Goal: Transaction & Acquisition: Book appointment/travel/reservation

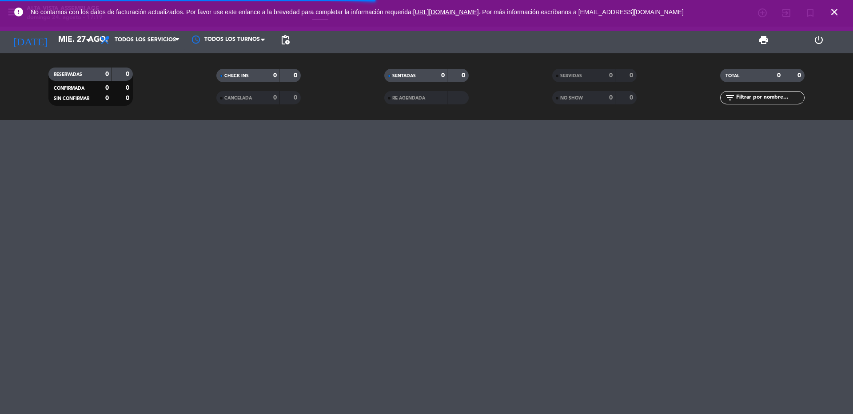
click at [833, 15] on icon "close" at bounding box center [834, 12] width 11 height 11
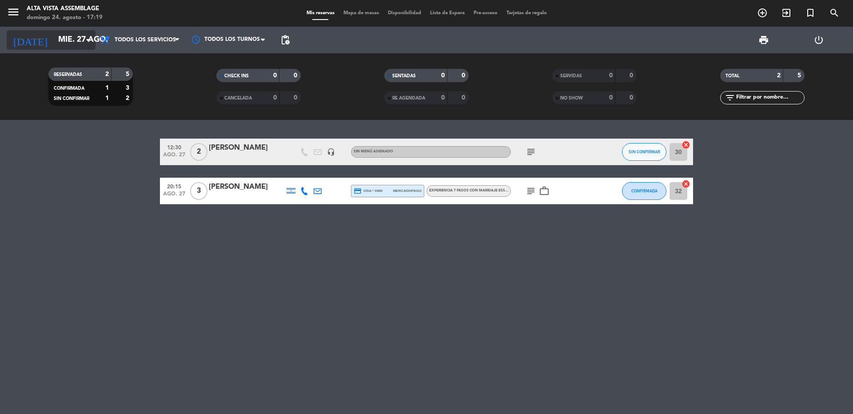
click at [62, 42] on input "mié. 27 ago." at bounding box center [105, 40] width 103 height 18
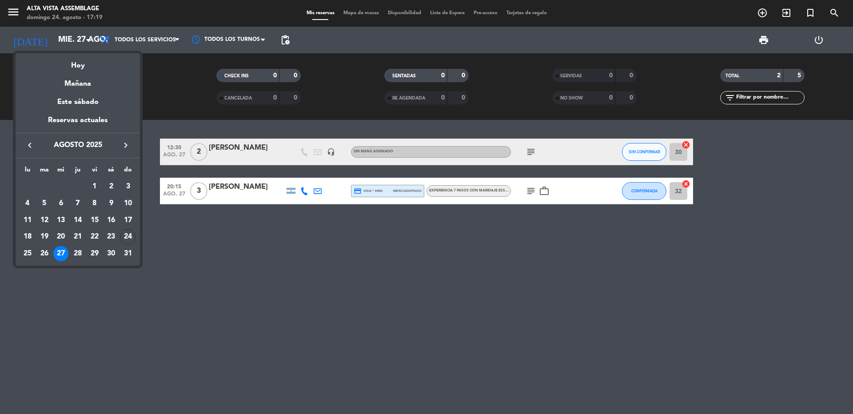
click at [127, 144] on icon "keyboard_arrow_right" at bounding box center [125, 145] width 11 height 11
click at [66, 260] on td "22" at bounding box center [60, 253] width 17 height 17
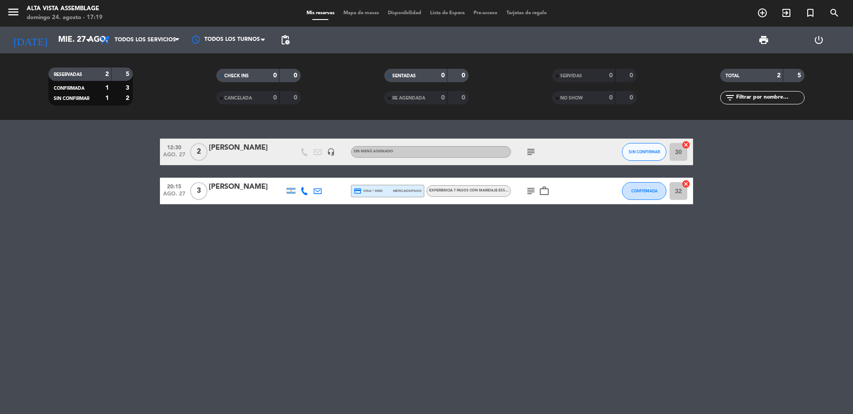
type input "[DATE]"
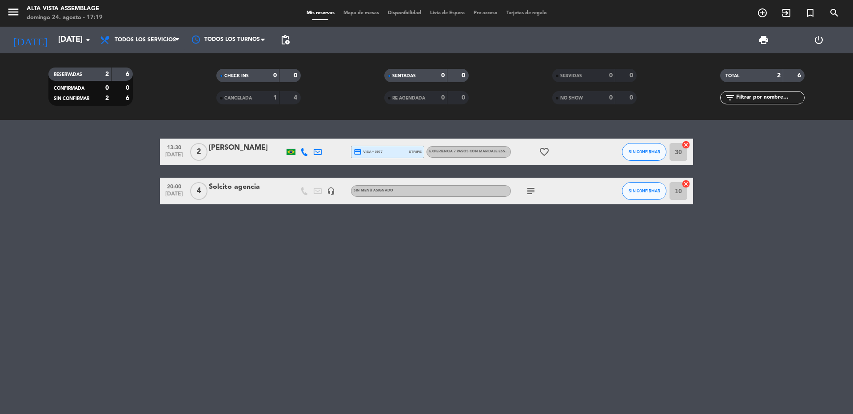
click at [545, 157] on icon "favorite_border" at bounding box center [544, 152] width 11 height 11
click at [532, 190] on icon "subject" at bounding box center [531, 191] width 11 height 11
click at [760, 15] on icon "add_circle_outline" at bounding box center [762, 13] width 11 height 11
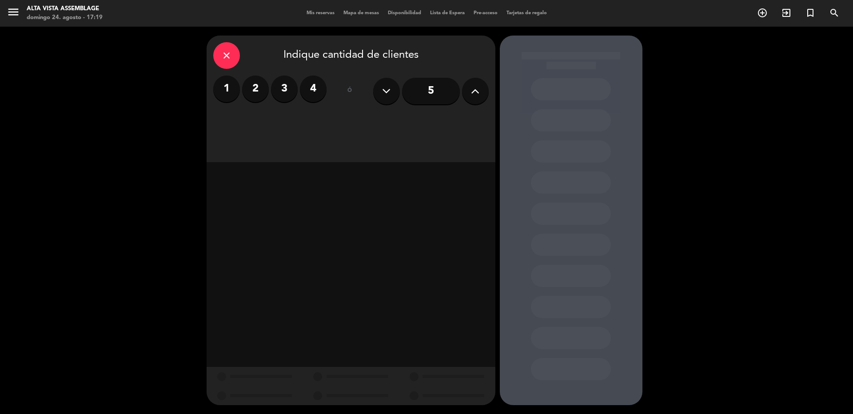
click at [477, 94] on icon at bounding box center [475, 90] width 8 height 13
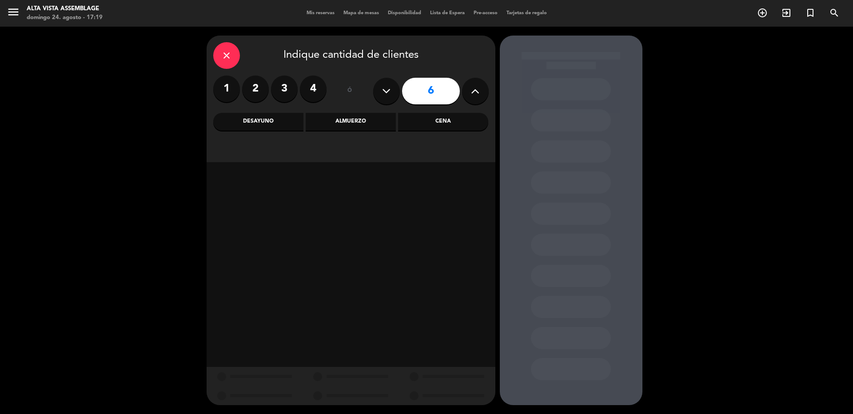
click at [477, 94] on icon at bounding box center [475, 90] width 8 height 13
click at [476, 96] on icon at bounding box center [475, 90] width 8 height 13
type input "8"
click at [432, 120] on div "Cena" at bounding box center [443, 122] width 90 height 18
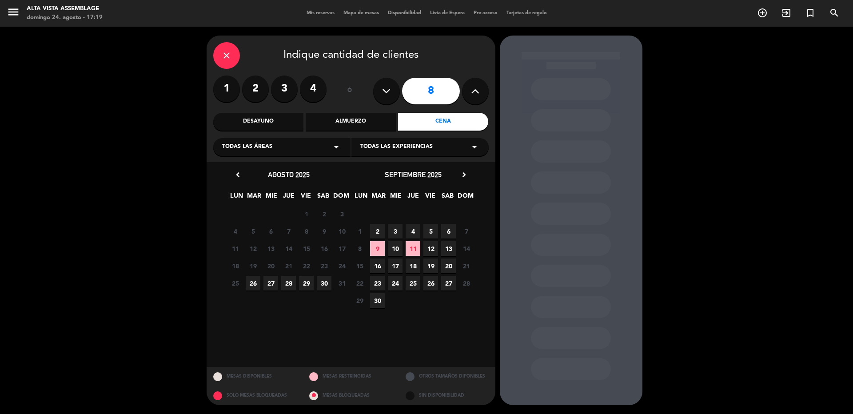
click at [464, 170] on div "chevron_left [DATE] LUN MAR MIE JUE VIE SAB DOM 28 29 30 31 1 2 3 4 5 6 7 8 9 1…" at bounding box center [351, 264] width 289 height 205
click at [461, 173] on icon "chevron_right" at bounding box center [464, 174] width 9 height 9
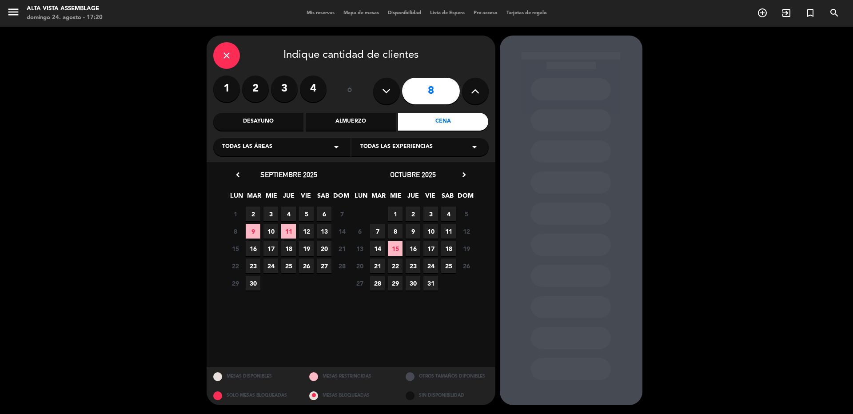
click at [395, 268] on span "22" at bounding box center [395, 266] width 15 height 15
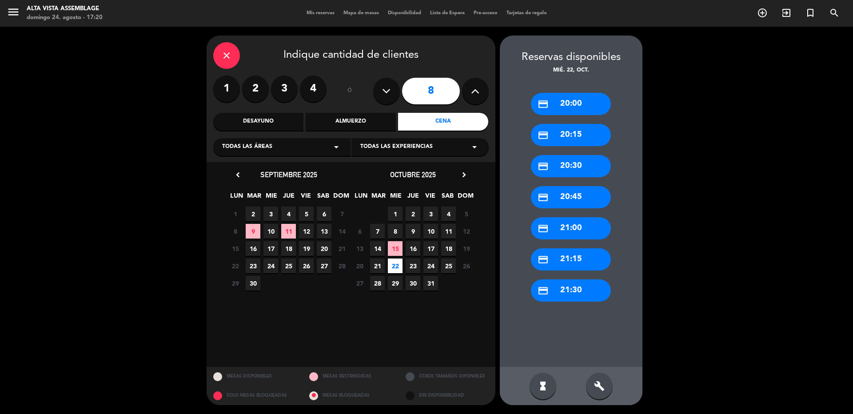
click at [560, 228] on div "credit_card 21:00" at bounding box center [571, 228] width 80 height 22
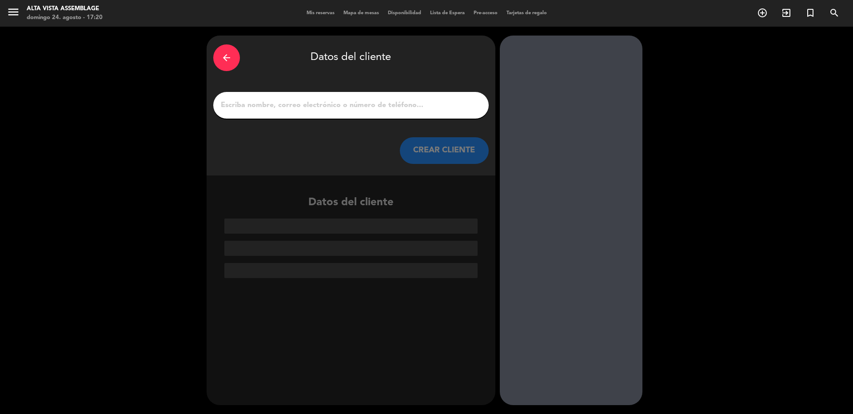
click at [256, 114] on div at bounding box center [351, 105] width 276 height 27
paste input "[PERSON_NAME]"
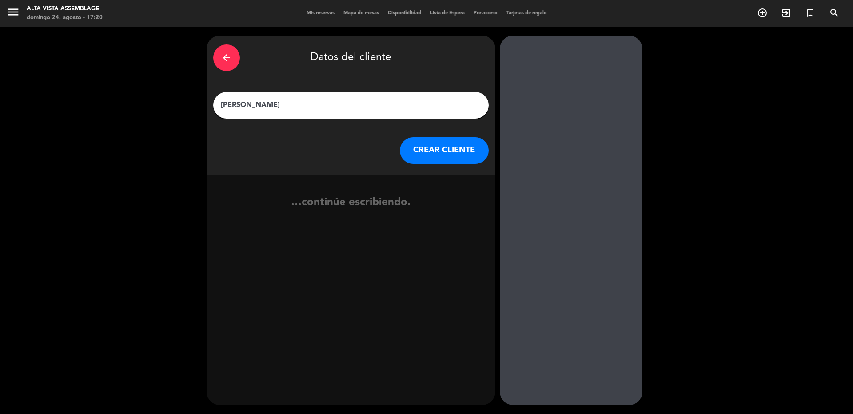
type input "[PERSON_NAME]"
click at [428, 156] on button "CREAR CLIENTE" at bounding box center [444, 150] width 89 height 27
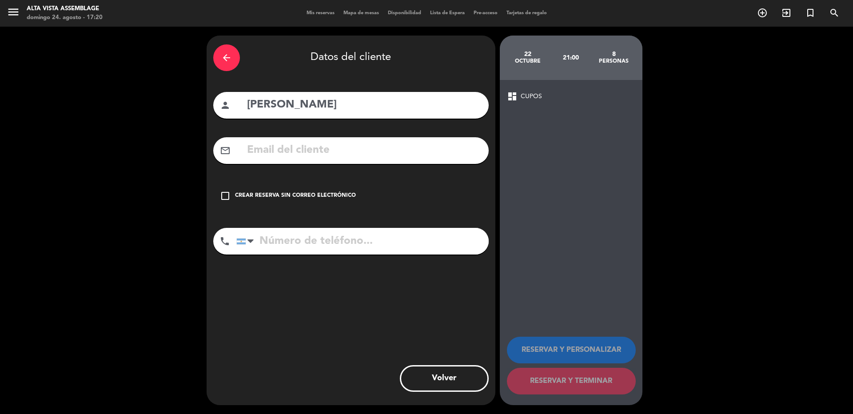
click at [220, 196] on div "check_box_outline_blank Crear reserva sin correo electrónico" at bounding box center [351, 196] width 276 height 27
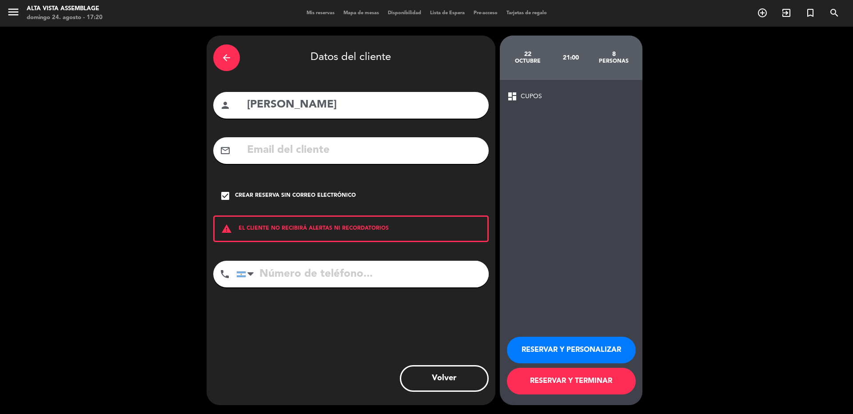
click at [581, 354] on button "RESERVAR Y PERSONALIZAR" at bounding box center [571, 350] width 129 height 27
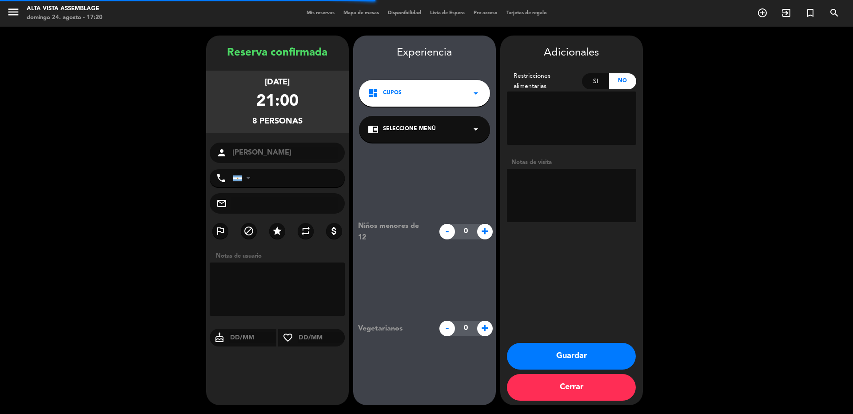
click at [554, 201] on textarea at bounding box center [571, 195] width 129 height 53
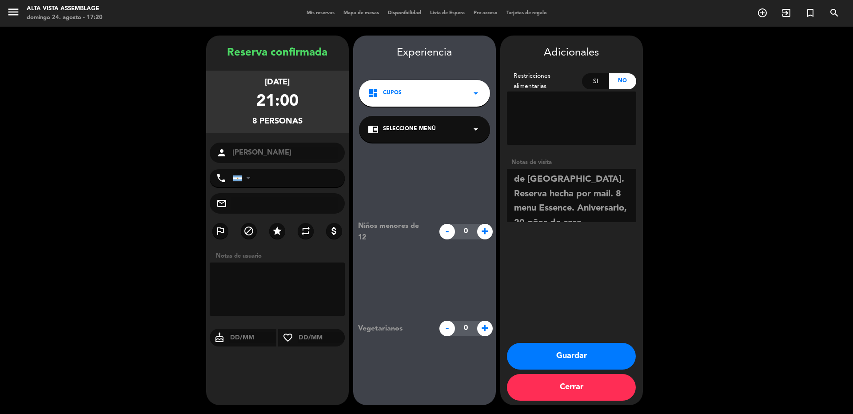
scroll to position [6, 0]
click at [586, 198] on textarea at bounding box center [571, 195] width 129 height 53
click at [586, 217] on textarea at bounding box center [571, 195] width 129 height 53
type textarea "de [GEOGRAPHIC_DATA]. Reserva hecha por mail. 8 menu Essence. Aniversario, 20 a…"
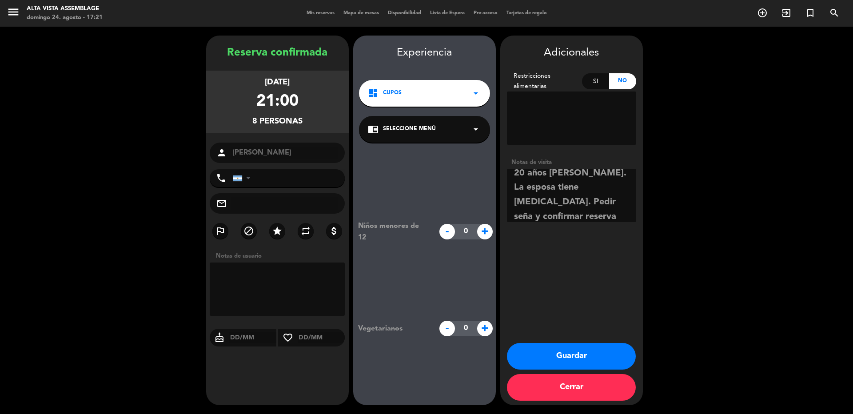
click at [582, 350] on button "Guardar" at bounding box center [571, 356] width 129 height 27
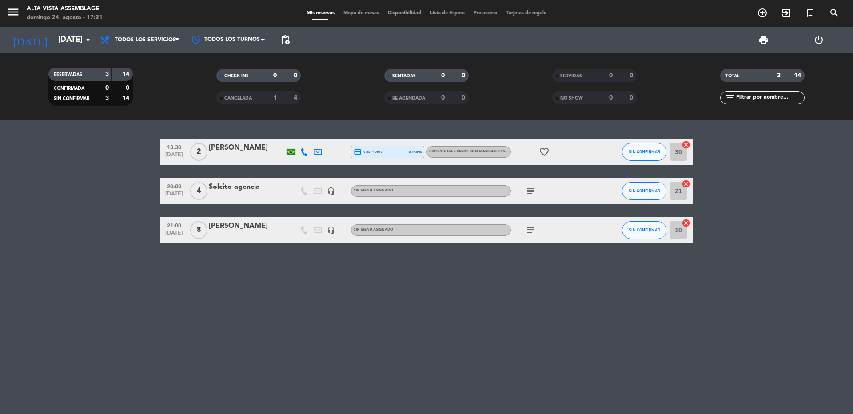
click at [287, 38] on span "pending_actions" at bounding box center [285, 40] width 11 height 11
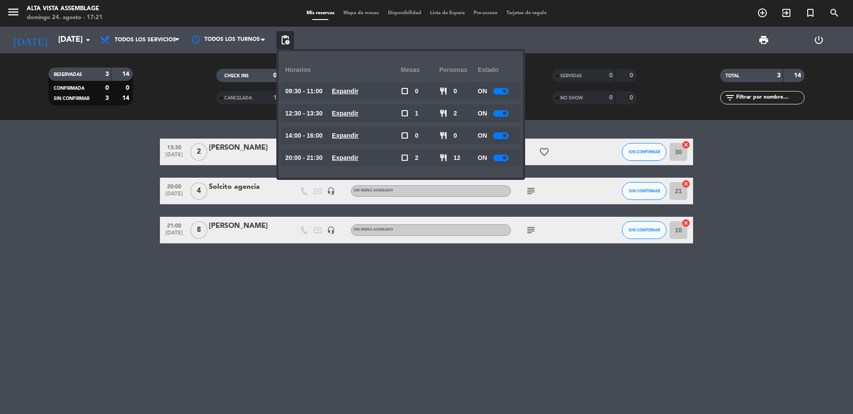
click at [502, 159] on div at bounding box center [501, 158] width 16 height 7
click at [502, 330] on div "13:30 [DATE] 2 [PERSON_NAME] credit_card visa * 5977 stripe Experiencia 7 pasos…" at bounding box center [426, 267] width 853 height 294
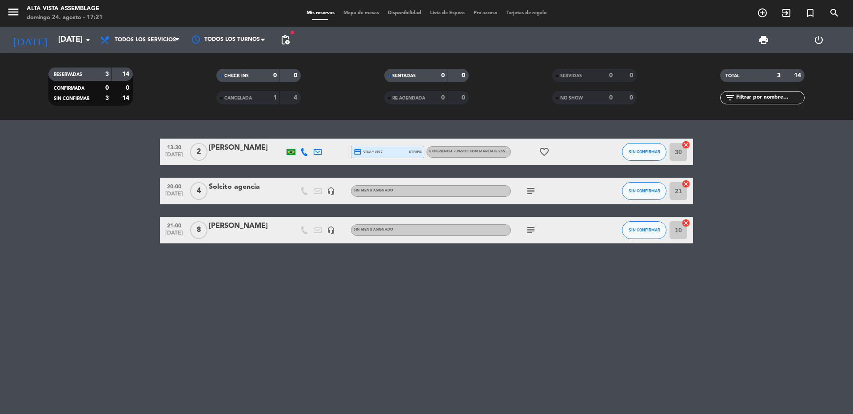
click at [530, 191] on icon "subject" at bounding box center [531, 191] width 11 height 11
